Goal: Transaction & Acquisition: Purchase product/service

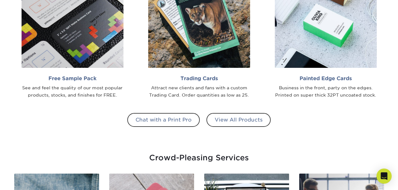
scroll to position [696, 0]
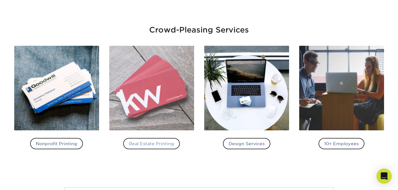
click at [155, 90] on img at bounding box center [151, 88] width 85 height 85
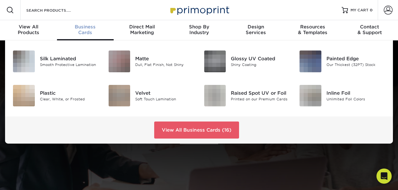
click at [81, 28] on span "Business" at bounding box center [85, 27] width 57 height 6
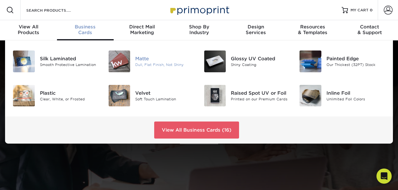
click at [120, 62] on img at bounding box center [119, 62] width 22 height 22
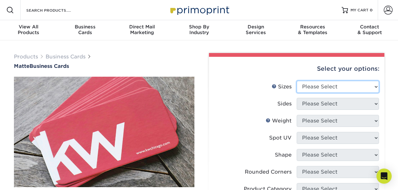
click at [318, 90] on select "Please Select 1.5" x 3.5" - Mini 1.75" x 3.5" - Mini 2" x 2" - Square 2" x 3" -…" at bounding box center [337, 87] width 82 height 12
select select "2.00x3.50"
click at [296, 81] on select "Please Select 1.5" x 3.5" - Mini 1.75" x 3.5" - Mini 2" x 2" - Square 2" x 3" -…" at bounding box center [337, 87] width 82 height 12
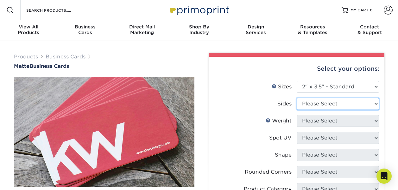
click at [319, 107] on select "Please Select Print Both Sides Print Front Only" at bounding box center [337, 104] width 82 height 12
select select "32d3c223-f82c-492b-b915-ba065a00862f"
click at [296, 98] on select "Please Select Print Both Sides Print Front Only" at bounding box center [337, 104] width 82 height 12
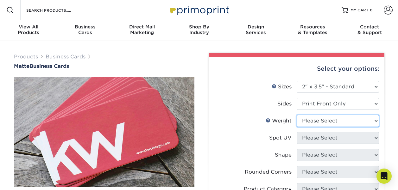
click at [320, 119] on select "Please Select 16PT 14PT" at bounding box center [337, 121] width 82 height 12
select select "16PT"
click at [296, 115] on select "Please Select 16PT 14PT" at bounding box center [337, 121] width 82 height 12
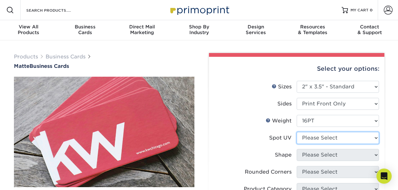
click at [315, 135] on select "Please Select No Spot UV Front Only" at bounding box center [337, 138] width 82 height 12
select select "3"
click at [296, 132] on select "Please Select No Spot UV Front Only" at bounding box center [337, 138] width 82 height 12
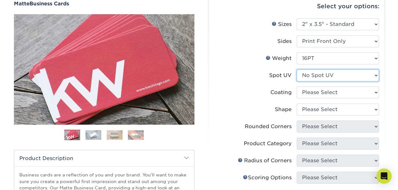
scroll to position [63, 0]
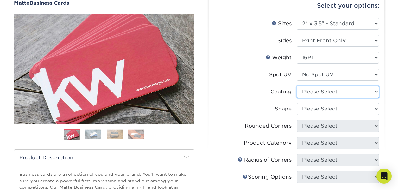
click at [319, 91] on select at bounding box center [337, 92] width 82 height 12
click at [220, 86] on label "Coating" at bounding box center [255, 92] width 82 height 12
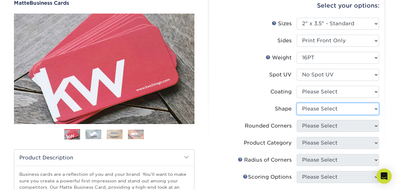
click at [310, 108] on select "Please Select Standard Oval" at bounding box center [337, 109] width 82 height 12
select select "standard"
click at [296, 103] on select "Please Select Standard Oval" at bounding box center [337, 109] width 82 height 12
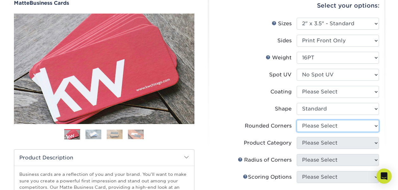
click at [320, 123] on select "Please Select Yes - Round 2 Corners Yes - Round 4 Corners No" at bounding box center [337, 126] width 82 height 12
click at [296, 120] on select "Please Select Yes - Round 2 Corners Yes - Round 4 Corners No" at bounding box center [337, 126] width 82 height 12
select select "-1"
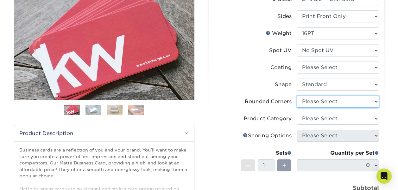
scroll to position [95, 0]
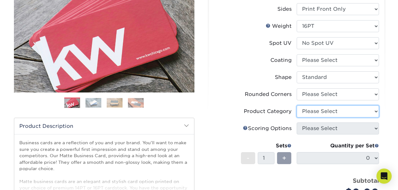
click at [324, 111] on select "Please Select" at bounding box center [337, 112] width 82 height 12
click at [266, 114] on div "Product Category" at bounding box center [268, 112] width 48 height 8
drag, startPoint x: 266, startPoint y: 114, endPoint x: 228, endPoint y: 103, distance: 39.6
click at [228, 103] on li "Rounded Corners Please Select Yes - Round 2 Corners Yes - Round 4 Corners No" at bounding box center [296, 97] width 164 height 17
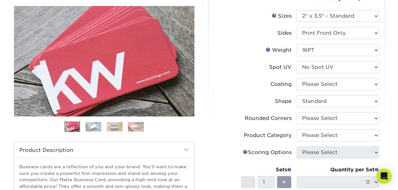
scroll to position [63, 0]
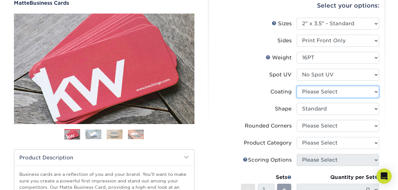
click at [335, 95] on select at bounding box center [337, 92] width 82 height 12
select select "121bb7b5-3b4d-429f-bd8d-bbf80e953313"
click at [296, 86] on select at bounding box center [337, 92] width 82 height 12
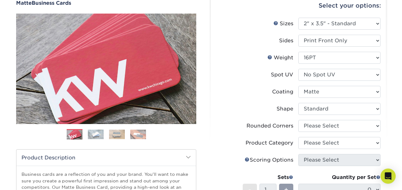
select select "-1"
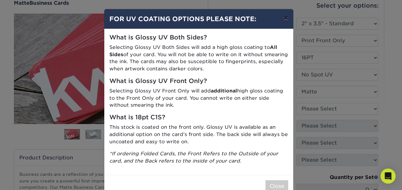
click at [284, 17] on button "×" at bounding box center [286, 18] width 15 height 18
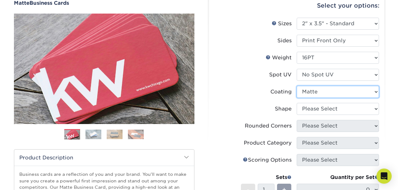
click at [331, 92] on select at bounding box center [337, 92] width 82 height 12
select select "-1"
click at [296, 86] on select at bounding box center [337, 92] width 82 height 12
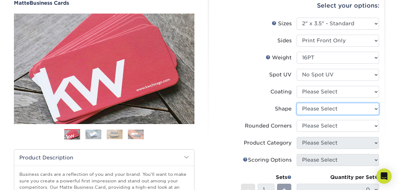
click at [326, 108] on select "Please Select Standard Oval" at bounding box center [337, 109] width 82 height 12
select select "standard"
click at [296, 103] on select "Please Select Standard Oval" at bounding box center [337, 109] width 82 height 12
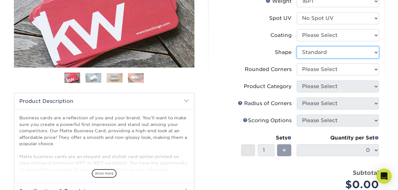
scroll to position [127, 0]
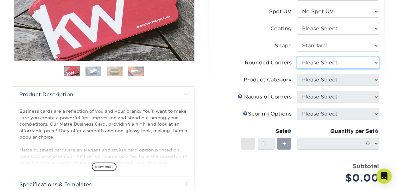
click at [333, 64] on select "Please Select Yes - Round 2 Corners Yes - Round 4 Corners No" at bounding box center [337, 63] width 82 height 12
click at [296, 57] on select "Please Select Yes - Round 2 Corners Yes - Round 4 Corners No" at bounding box center [337, 63] width 82 height 12
select select "-1"
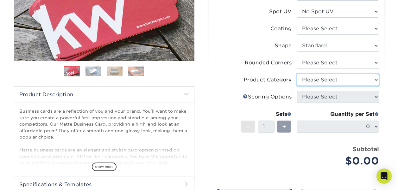
click at [336, 83] on select "Please Select" at bounding box center [337, 80] width 82 height 12
click at [278, 85] on label "Product Category" at bounding box center [255, 80] width 82 height 12
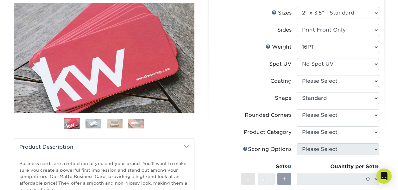
scroll to position [95, 0]
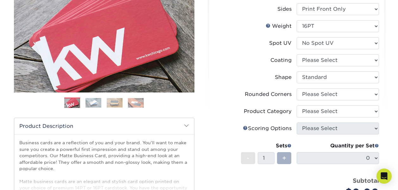
click at [282, 159] on span "+" at bounding box center [284, 158] width 4 height 9
click at [286, 159] on span "+" at bounding box center [284, 158] width 4 height 9
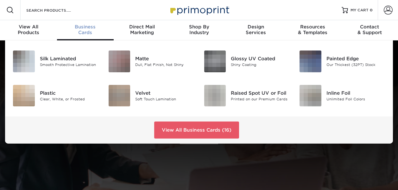
click at [82, 25] on span "Business" at bounding box center [85, 27] width 57 height 6
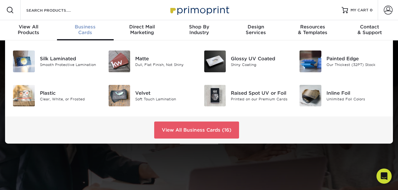
click at [85, 27] on span "Business" at bounding box center [85, 27] width 57 height 6
click at [83, 28] on span "Business" at bounding box center [85, 27] width 57 height 6
